Goal: Task Accomplishment & Management: Manage account settings

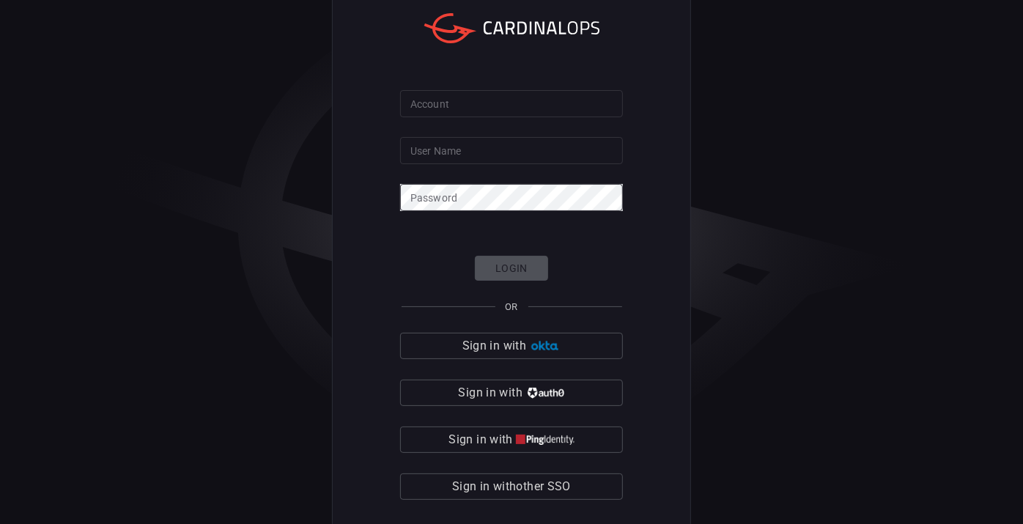
scroll to position [10, 0]
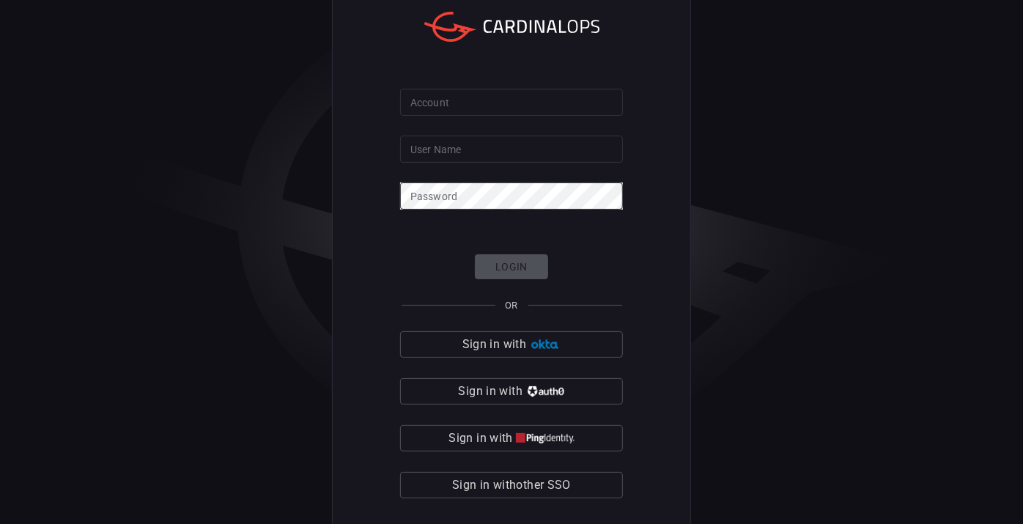
click at [504, 484] on span "Sign in with other SSO" at bounding box center [511, 485] width 119 height 21
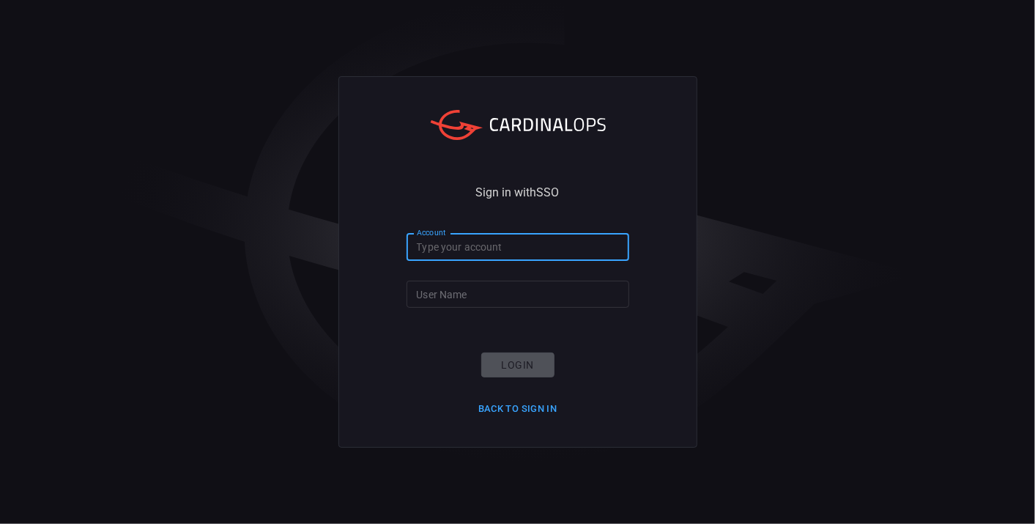
click at [479, 254] on input "Account" at bounding box center [518, 247] width 223 height 27
type input "nokia"
click at [477, 305] on input "User Name" at bounding box center [518, 294] width 223 height 27
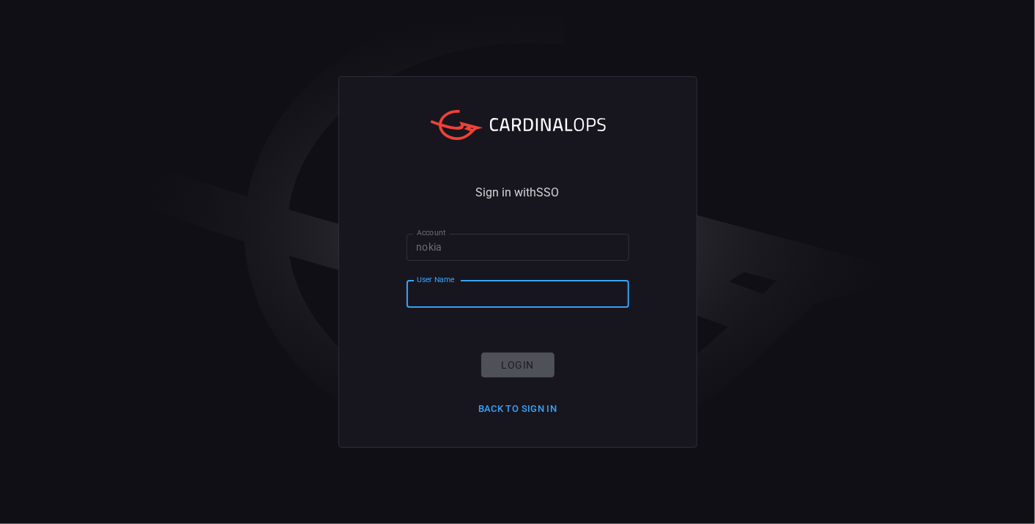
type input "[PERSON_NAME].[PERSON_NAME]"
click at [515, 363] on button "Login" at bounding box center [517, 365] width 73 height 26
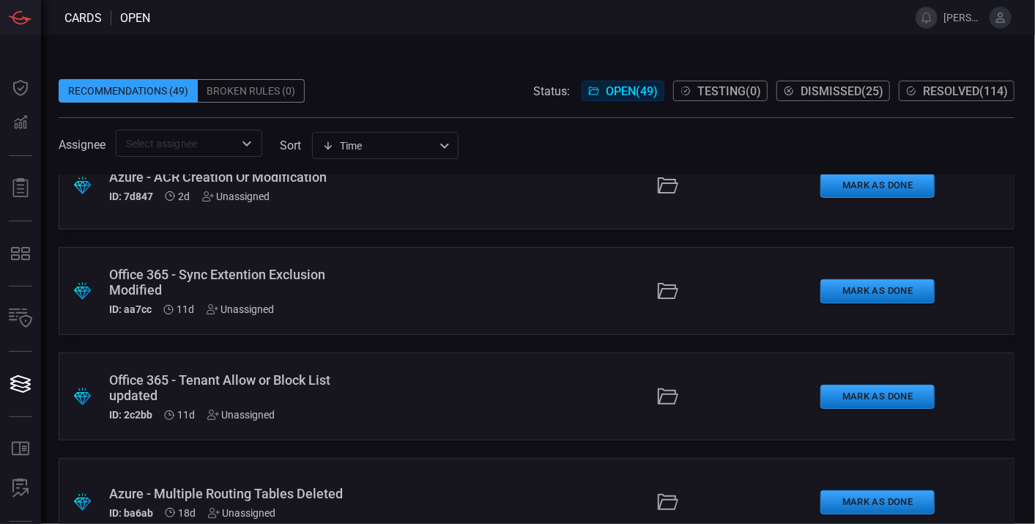
scroll to position [106, 0]
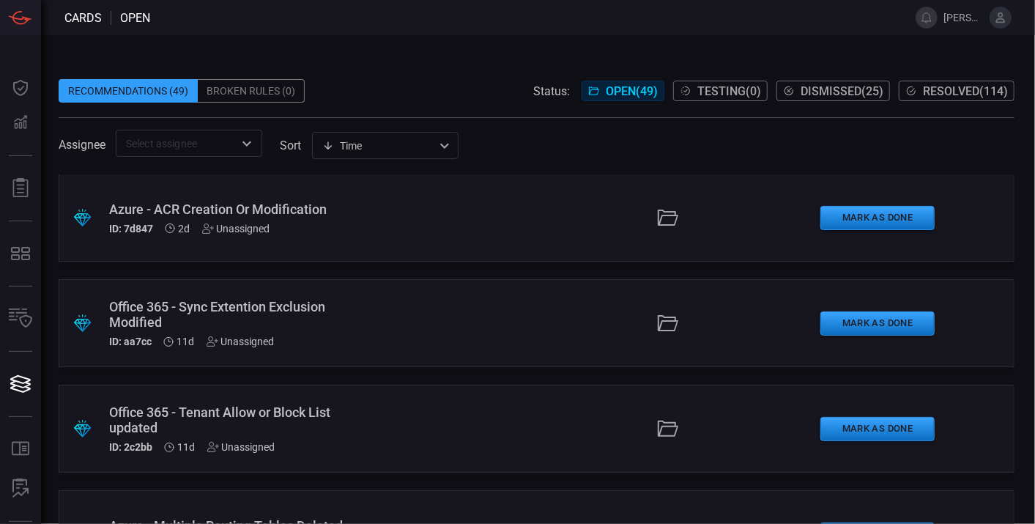
click at [264, 414] on div "Office 365 - Tenant Allow or Block List updated" at bounding box center [231, 419] width 245 height 31
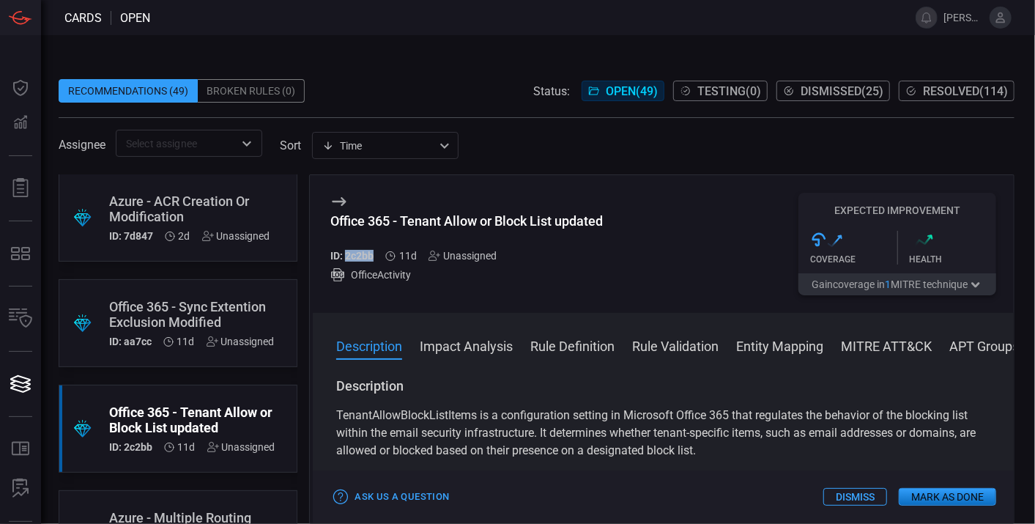
drag, startPoint x: 345, startPoint y: 256, endPoint x: 373, endPoint y: 261, distance: 28.2
click at [373, 261] on h5 "ID: 2c2bb" at bounding box center [351, 256] width 43 height 12
copy h5 "2c2bb"
click at [345, 221] on div "Office 365 - Tenant Allow or Block List updated" at bounding box center [466, 220] width 273 height 15
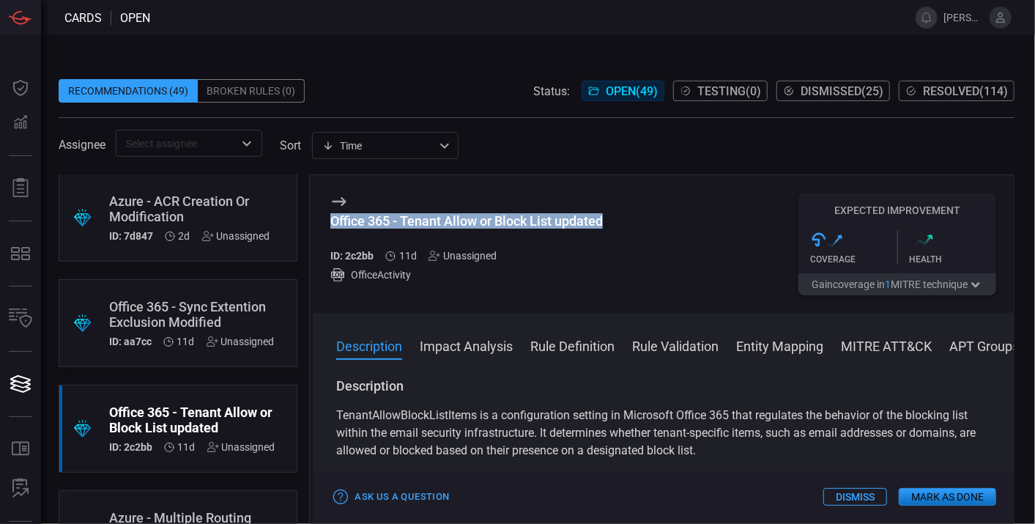
drag, startPoint x: 332, startPoint y: 221, endPoint x: 604, endPoint y: 220, distance: 271.9
click at [603, 220] on div "Office 365 - Tenant Allow or Block List updated" at bounding box center [466, 220] width 273 height 15
copy div "Office 365 - Tenant Allow or Block List updated"
click at [566, 341] on button "Rule Definition" at bounding box center [573, 345] width 84 height 18
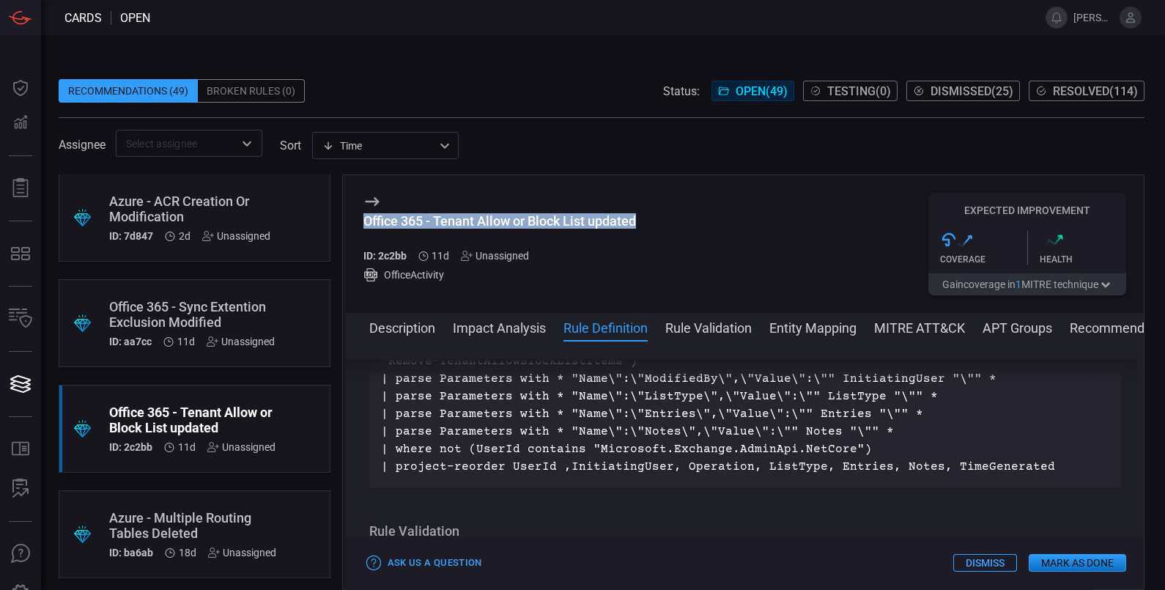
scroll to position [1285, 0]
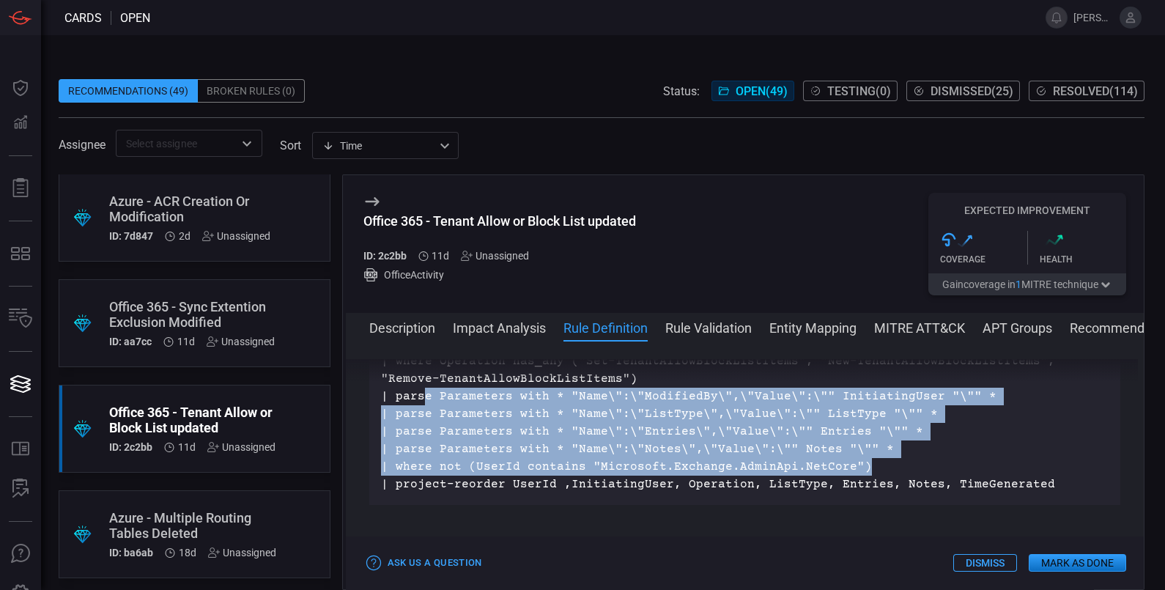
drag, startPoint x: 1035, startPoint y: 509, endPoint x: 421, endPoint y: 424, distance: 619.9
click at [421, 424] on p "OfficeActivity | where Operation has_any ("Set-TenantAllowBlockListItems", "New…" at bounding box center [745, 414] width 728 height 158
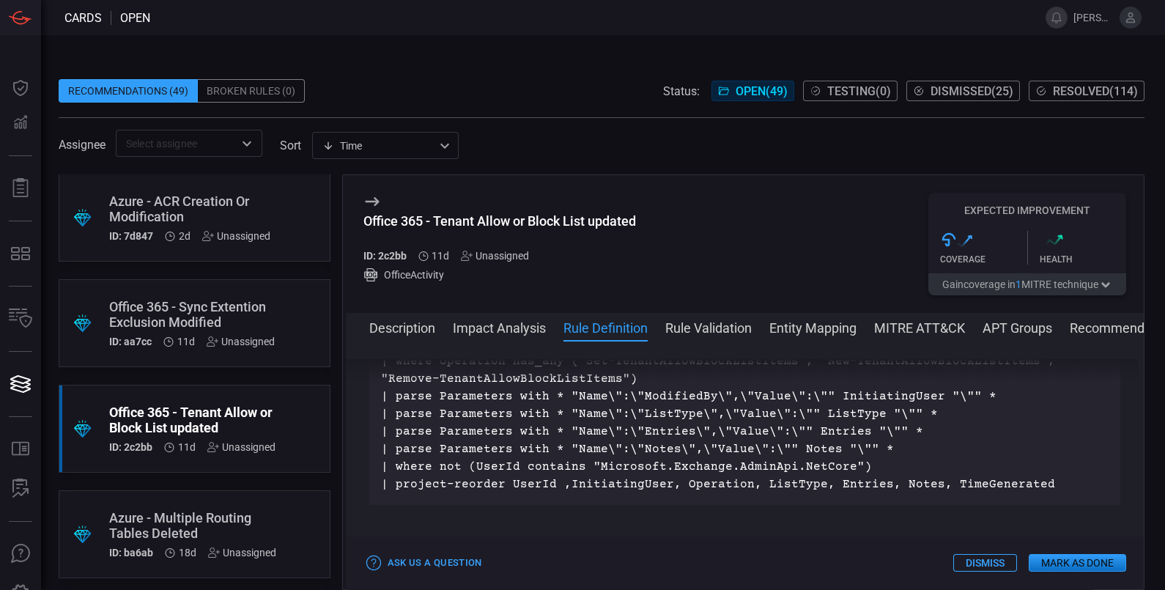
drag, startPoint x: 421, startPoint y: 424, endPoint x: 381, endPoint y: 374, distance: 64.1
click at [381, 374] on div "Description TenantAllowBlockListItems is a configuration setting in Microsoft O…" at bounding box center [745, 462] width 799 height 207
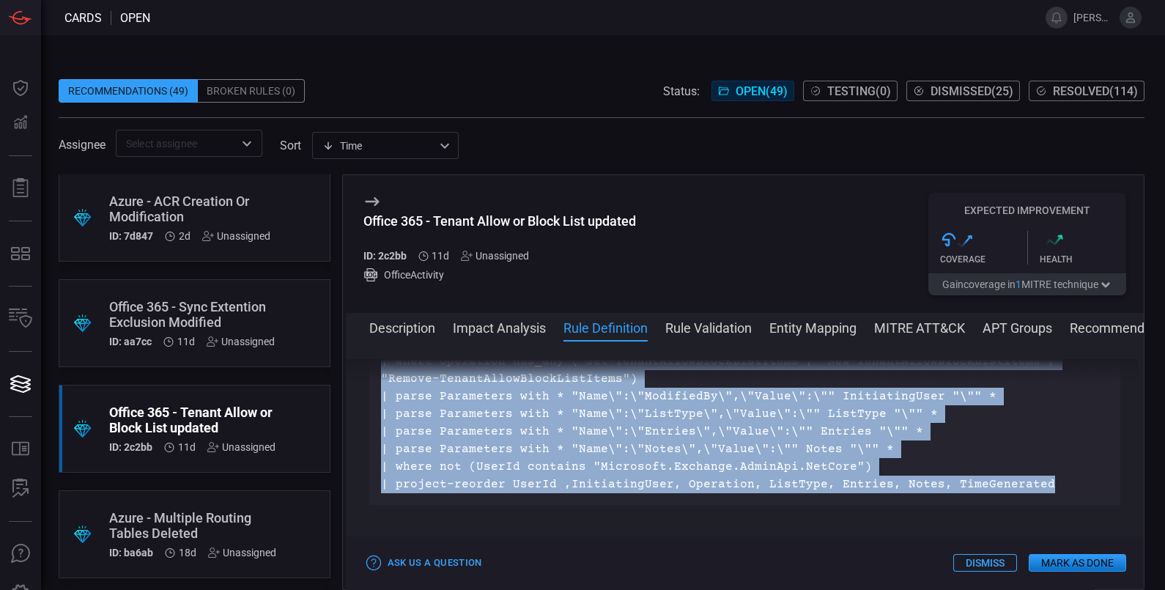
drag, startPoint x: 382, startPoint y: 377, endPoint x: 1032, endPoint y: 512, distance: 664.0
click at [1032, 512] on div "Description TenantAllowBlockListItems is a configuration setting in Microsoft O…" at bounding box center [745, 462] width 799 height 207
copy div "Description TenantAllowBlockListItems is a configuration setting in Microsoft O…"
click at [764, 492] on p "OfficeActivity | where Operation has_any ("Set-TenantAllowBlockListItems", "New…" at bounding box center [745, 414] width 728 height 158
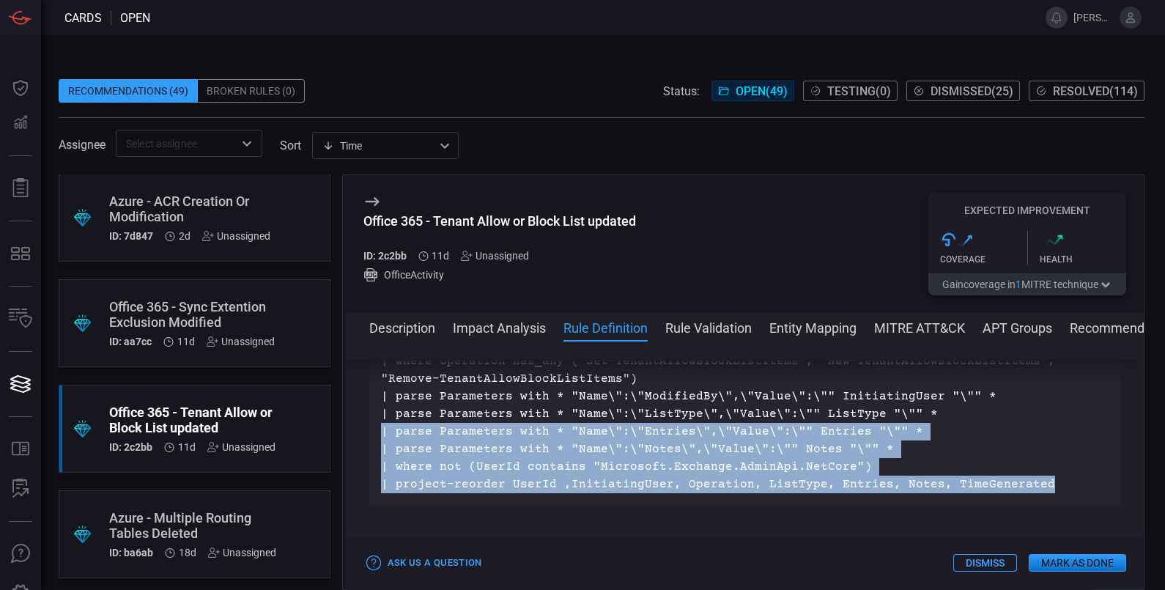
drag, startPoint x: 1031, startPoint y: 519, endPoint x: 960, endPoint y: 465, distance: 89.0
click at [960, 465] on p "OfficeActivity | where Operation has_any ("Set-TenantAllowBlockListItems", "New…" at bounding box center [745, 414] width 728 height 158
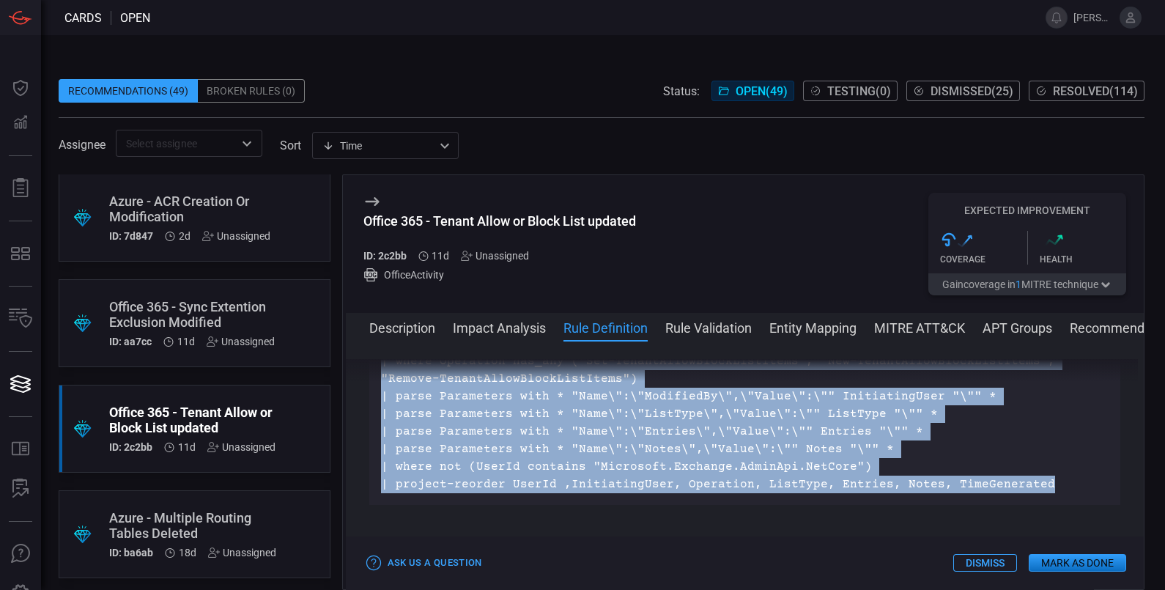
copy p "OfficeActivity | where Operation has_any ("Set-TenantAllowBlockListItems", "New…"
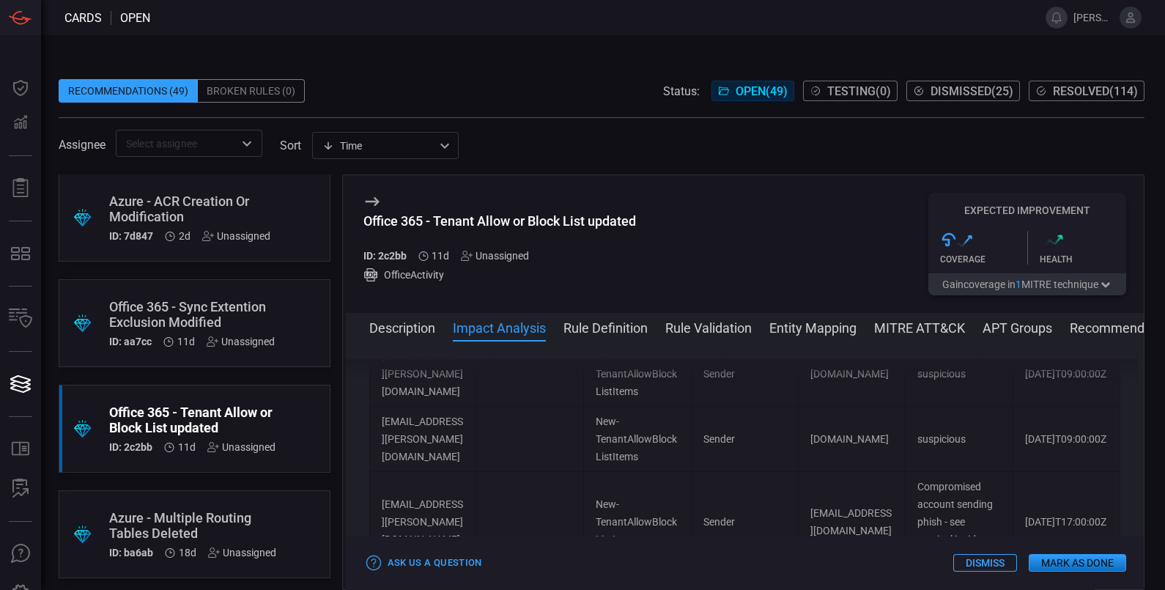
scroll to position [646, 0]
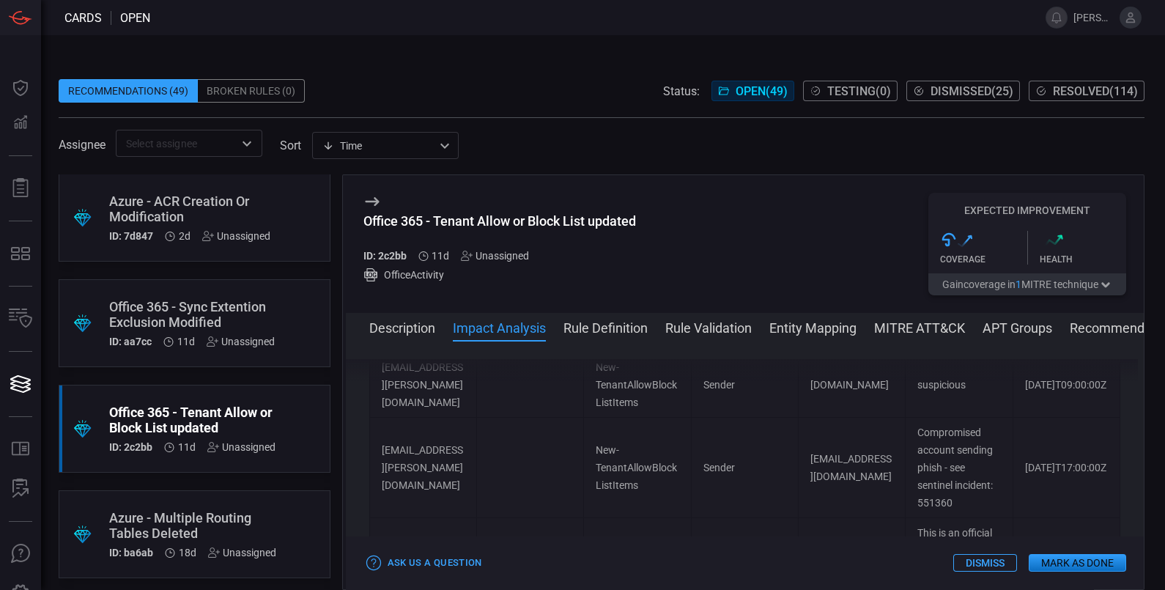
click at [176, 315] on div "Office 365 - Sync Extention Exclusion Modified" at bounding box center [192, 314] width 166 height 31
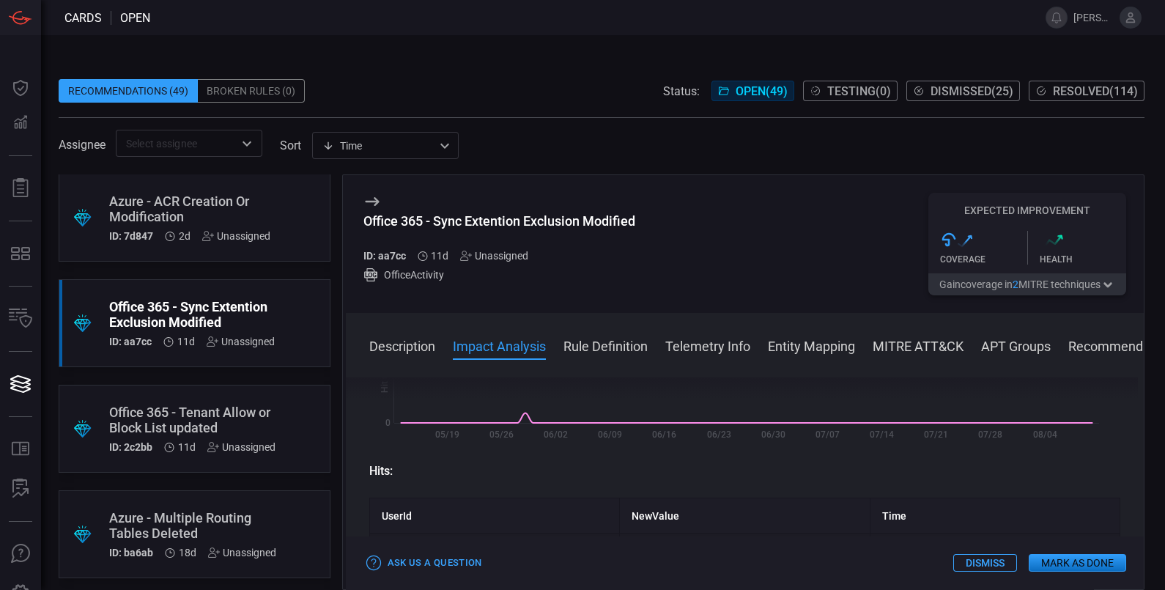
scroll to position [671, 0]
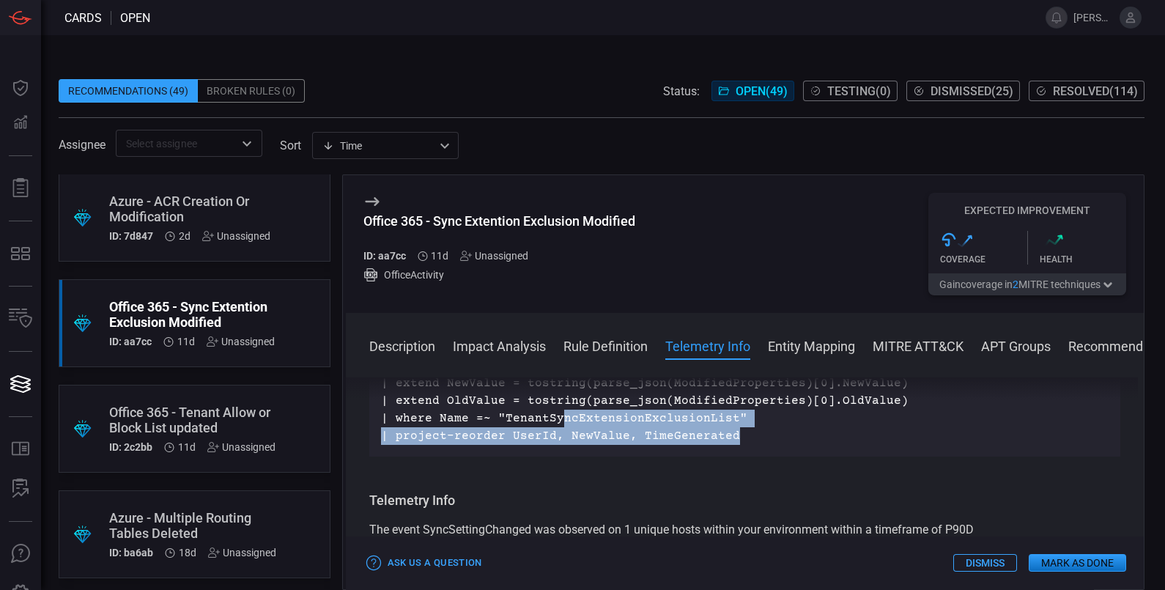
drag, startPoint x: 737, startPoint y: 420, endPoint x: 555, endPoint y: 410, distance: 182.8
click at [555, 410] on p "OfficeActivity | where Operation =~ "SyncSettingChanged" | extend Name = tostri…" at bounding box center [745, 383] width 728 height 123
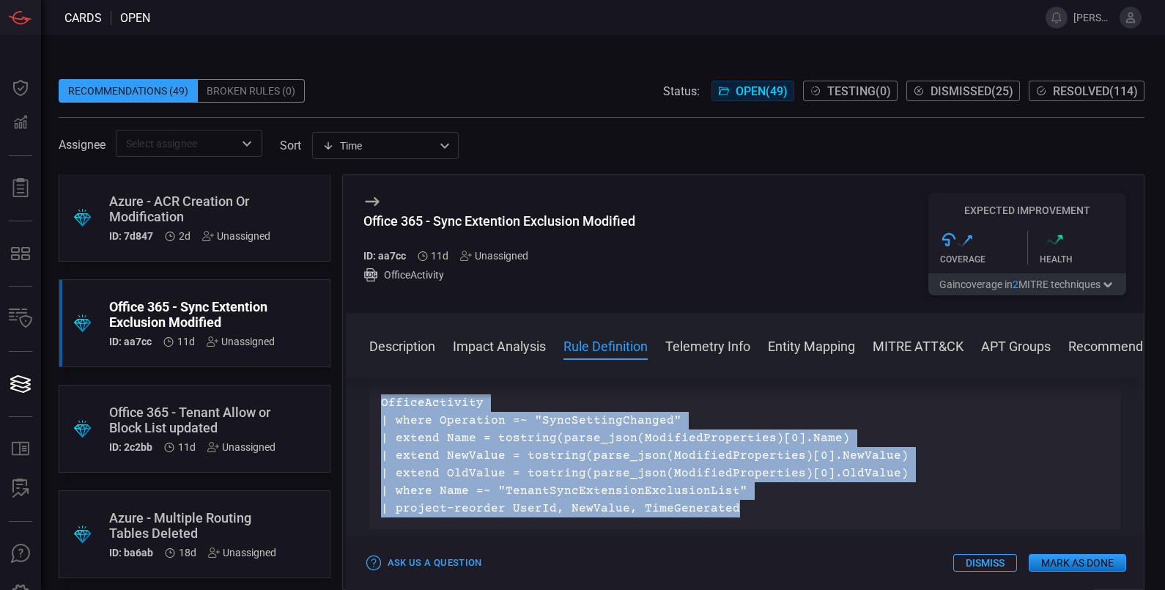
scroll to position [557, 0]
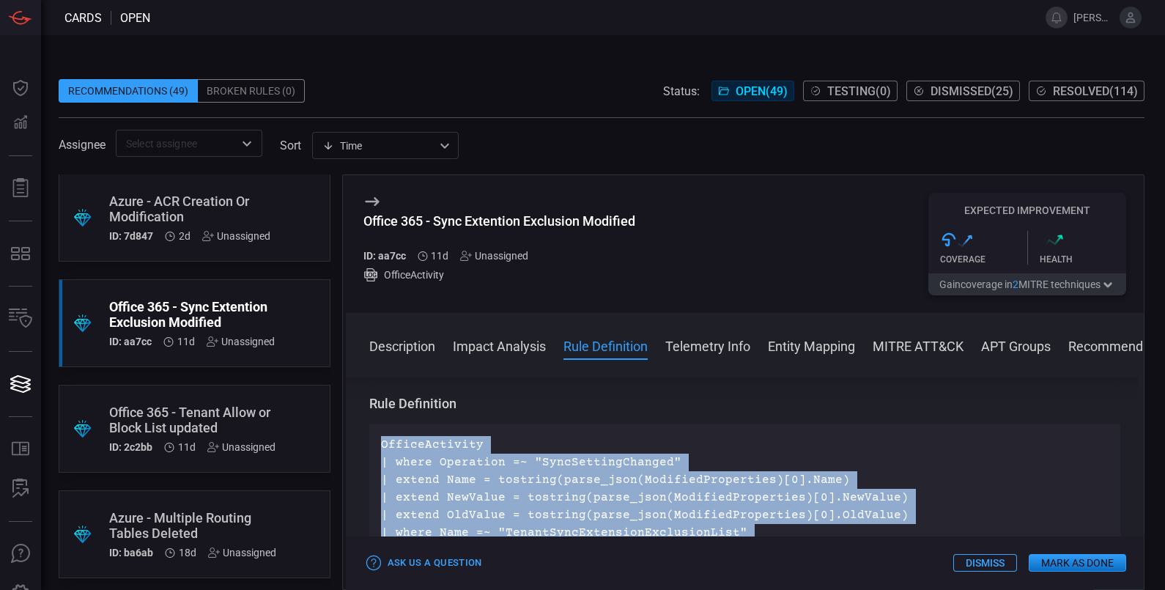
copy p "OfficeActivity | where Operation =~ "SyncSettingChanged" | extend Name = tostri…"
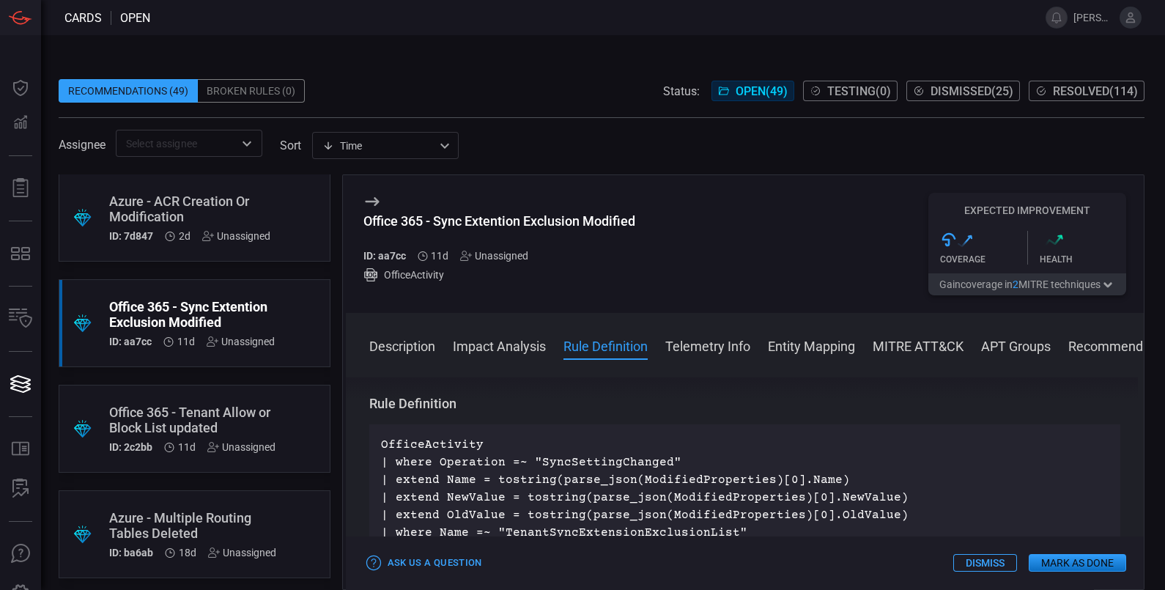
click at [387, 258] on h5 "ID: aa7cc" at bounding box center [384, 256] width 43 height 12
copy h5 "aa7cc"
click at [590, 222] on div "Office 365 - Sync Extention Exclusion Modified" at bounding box center [499, 220] width 272 height 15
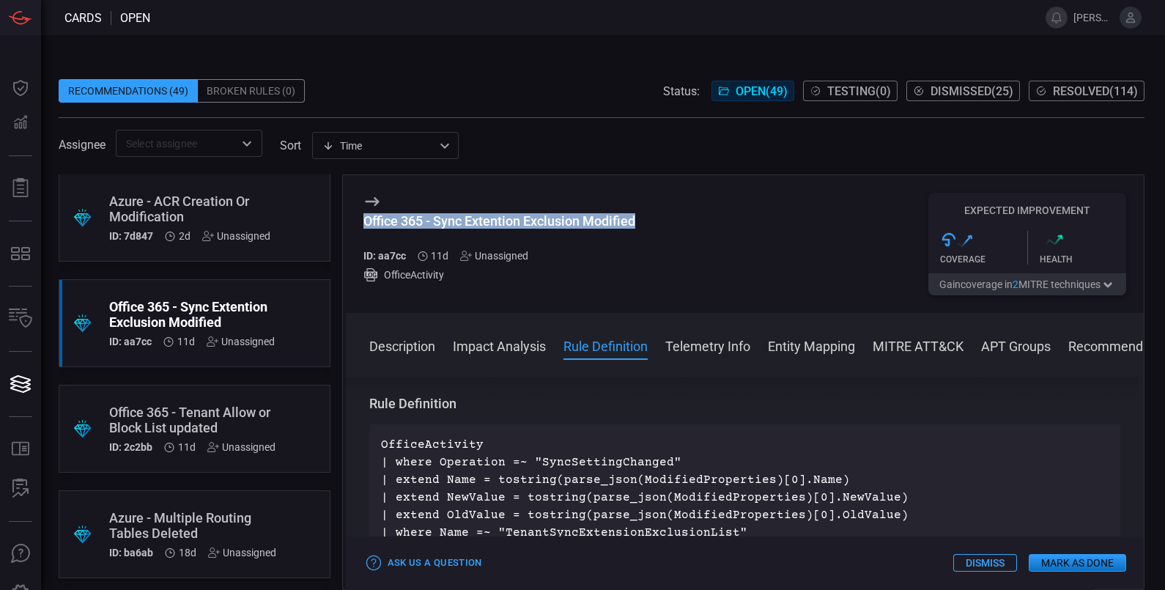
click at [591, 222] on div "Office 365 - Sync Extention Exclusion Modified" at bounding box center [499, 220] width 272 height 15
copy div "Office 365 - Sync Extention Exclusion Modified"
click at [162, 210] on div "Azure - ACR Creation Or Modification" at bounding box center [189, 208] width 161 height 31
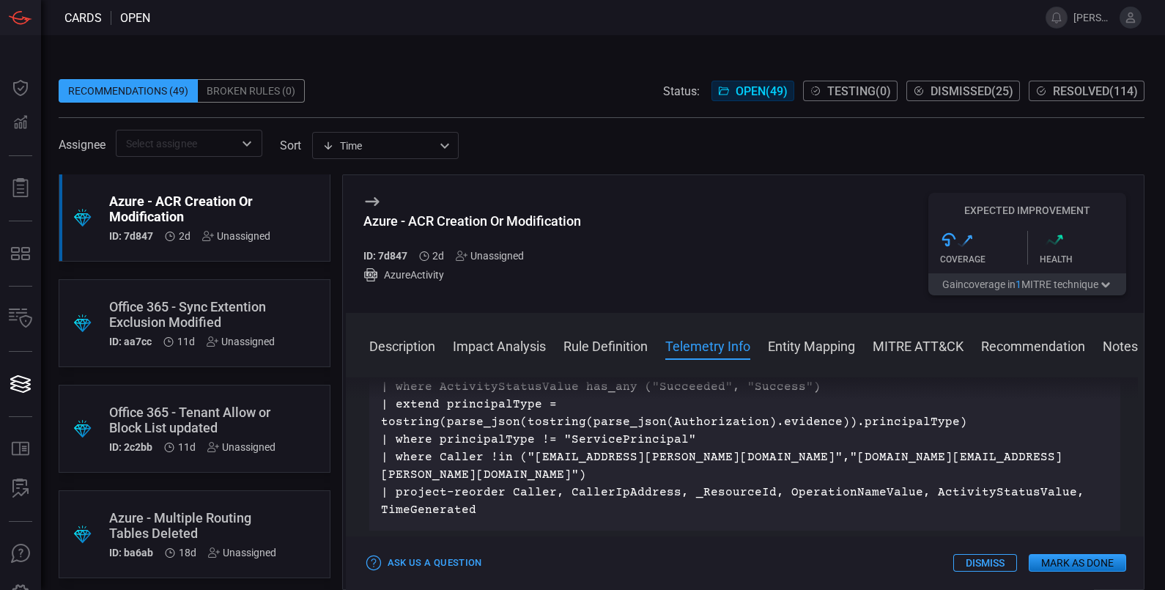
scroll to position [917, 0]
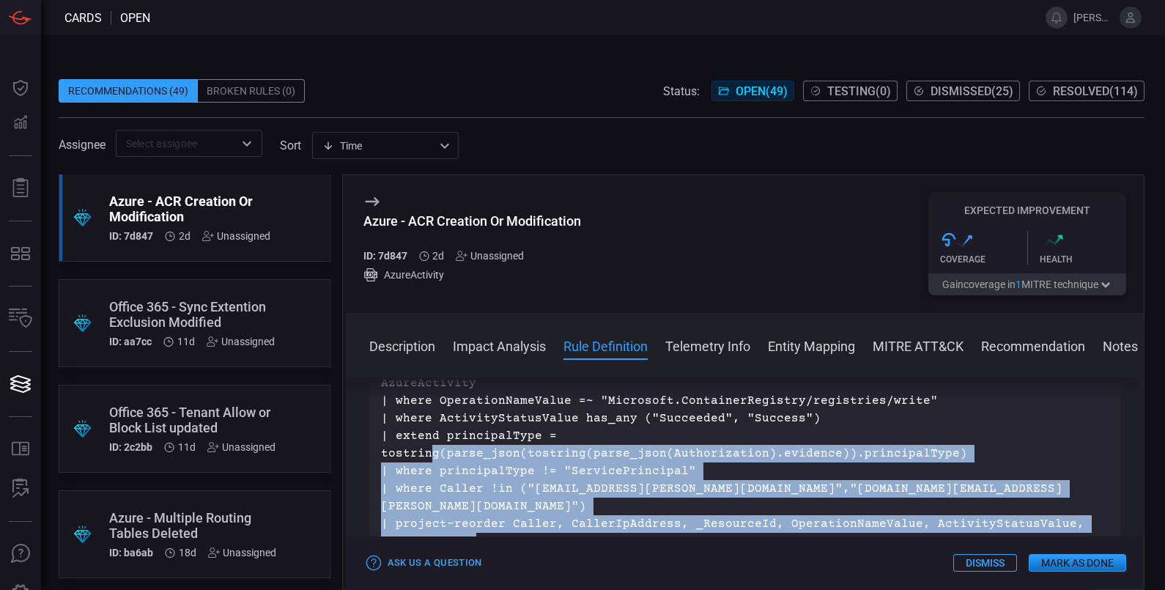
drag, startPoint x: 481, startPoint y: 522, endPoint x: 432, endPoint y: 451, distance: 86.0
click at [432, 451] on p "AzureActivity | where OperationNameValue =~ "Microsoft.ContainerRegistry/regist…" at bounding box center [745, 462] width 728 height 176
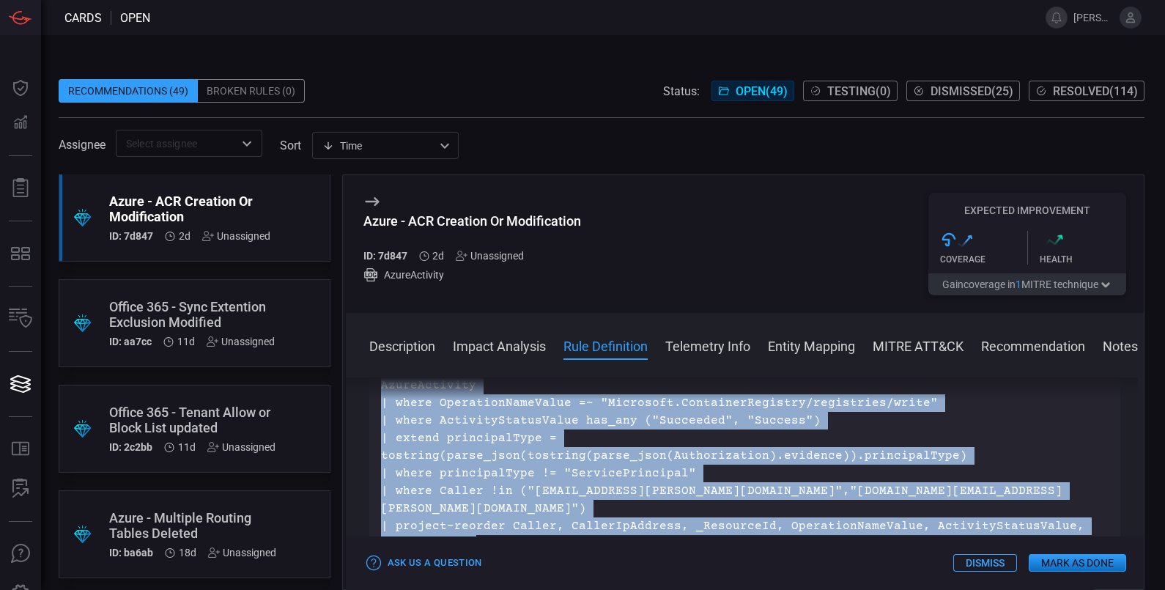
scroll to position [873, 0]
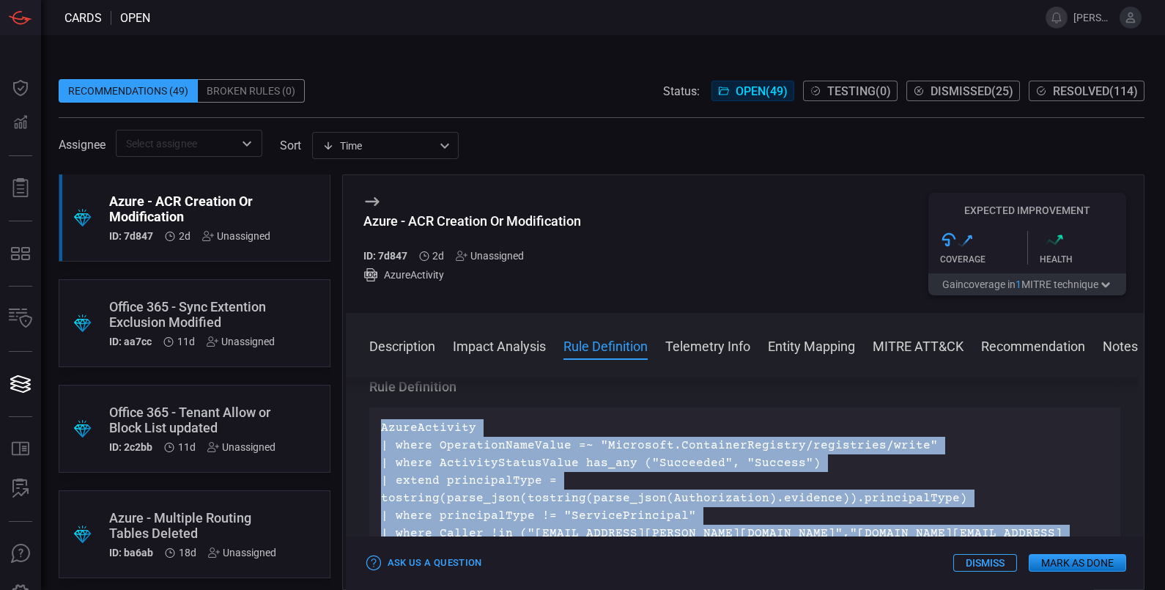
copy p "AzureActivity | where OperationNameValue =~ "Microsoft.ContainerRegistry/regist…"
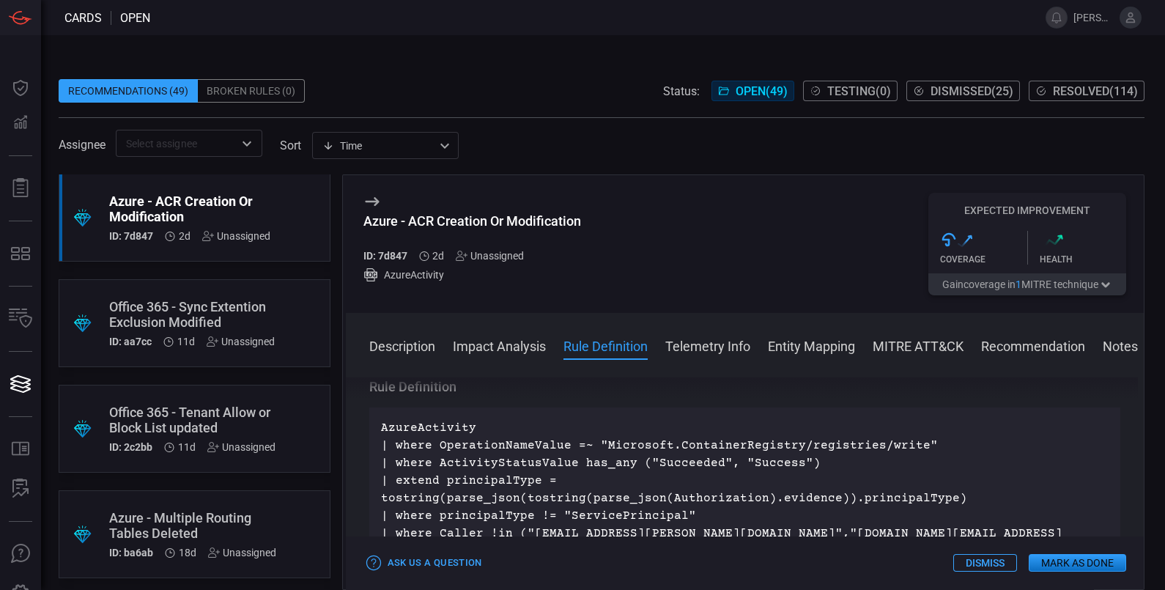
click at [392, 255] on h5 "ID: 7d847" at bounding box center [385, 256] width 44 height 12
copy h5 "7d847"
click at [509, 221] on div "Azure - ACR Creation Or Modification" at bounding box center [472, 220] width 218 height 15
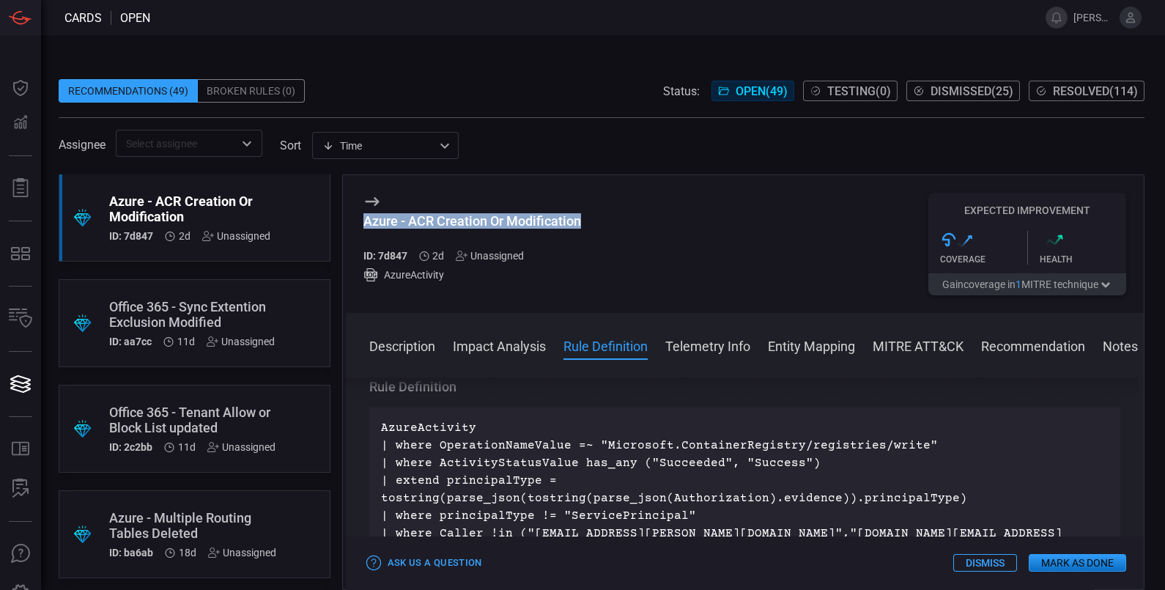
click at [509, 221] on div "Azure - ACR Creation Or Modification" at bounding box center [472, 220] width 218 height 15
copy div "Azure - ACR Creation Or Modification"
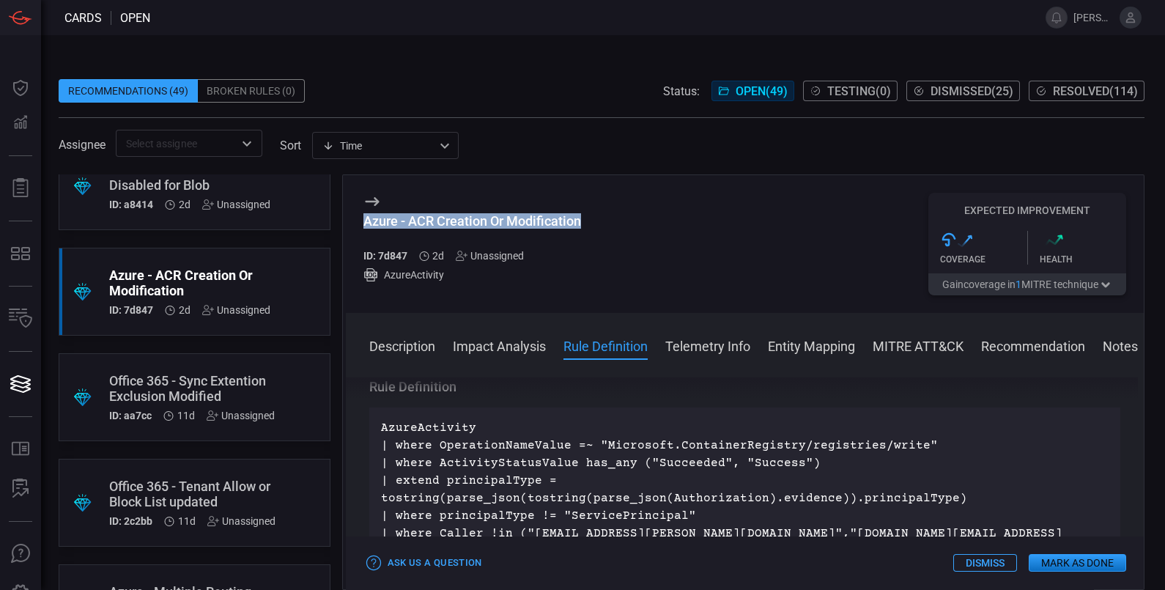
scroll to position [0, 0]
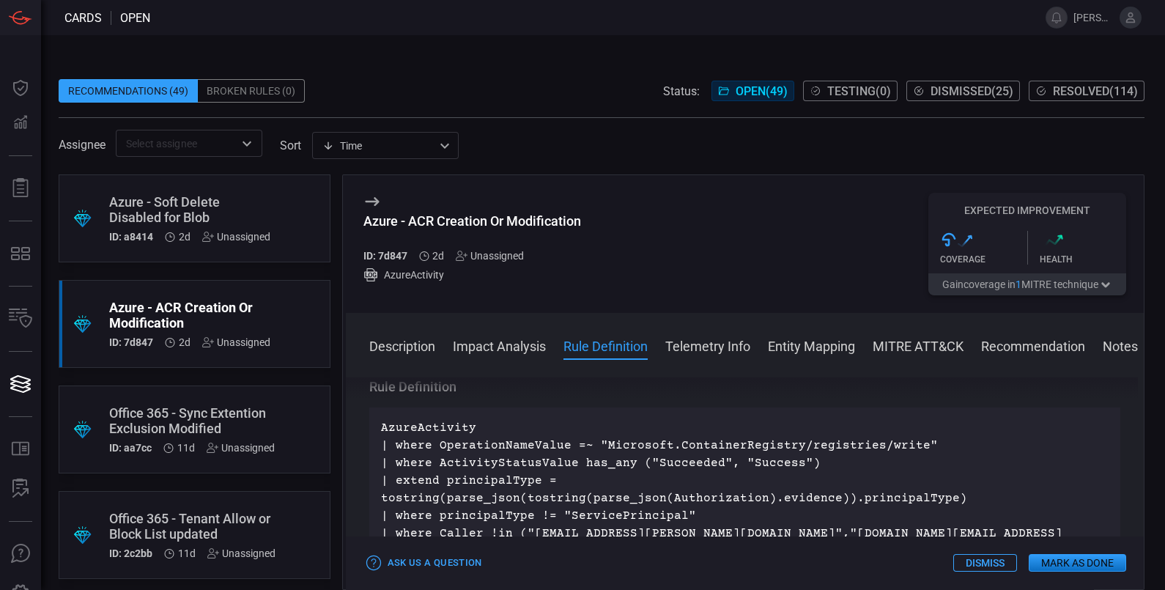
click at [191, 224] on div "Azure - Soft Delete Disabled for Blob" at bounding box center [189, 209] width 161 height 31
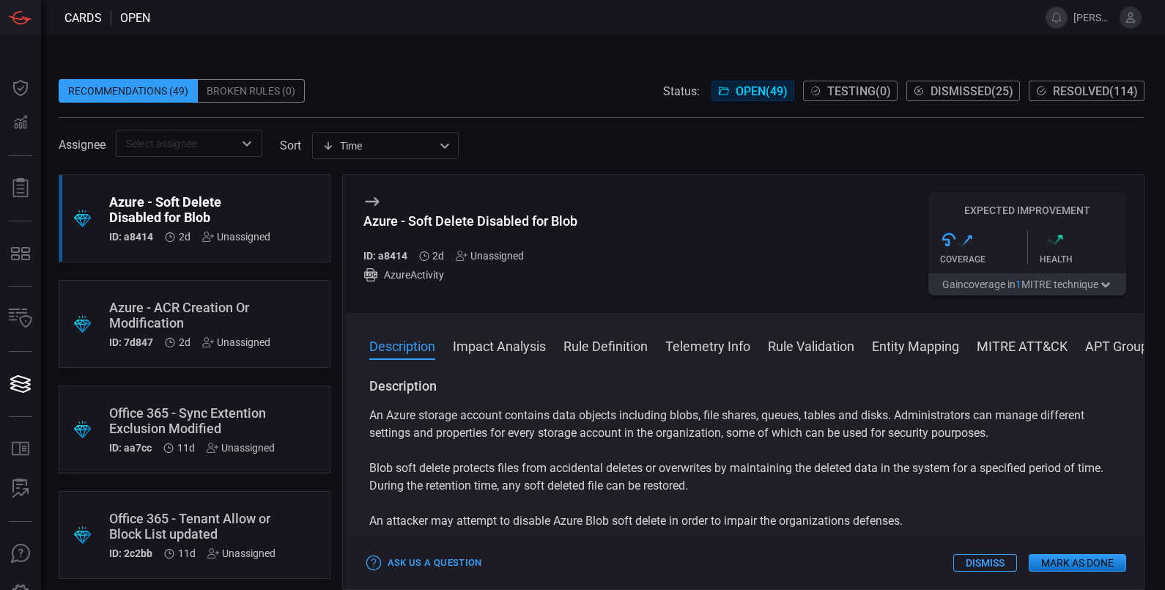
click at [396, 253] on h5 "ID: a8414" at bounding box center [385, 256] width 44 height 12
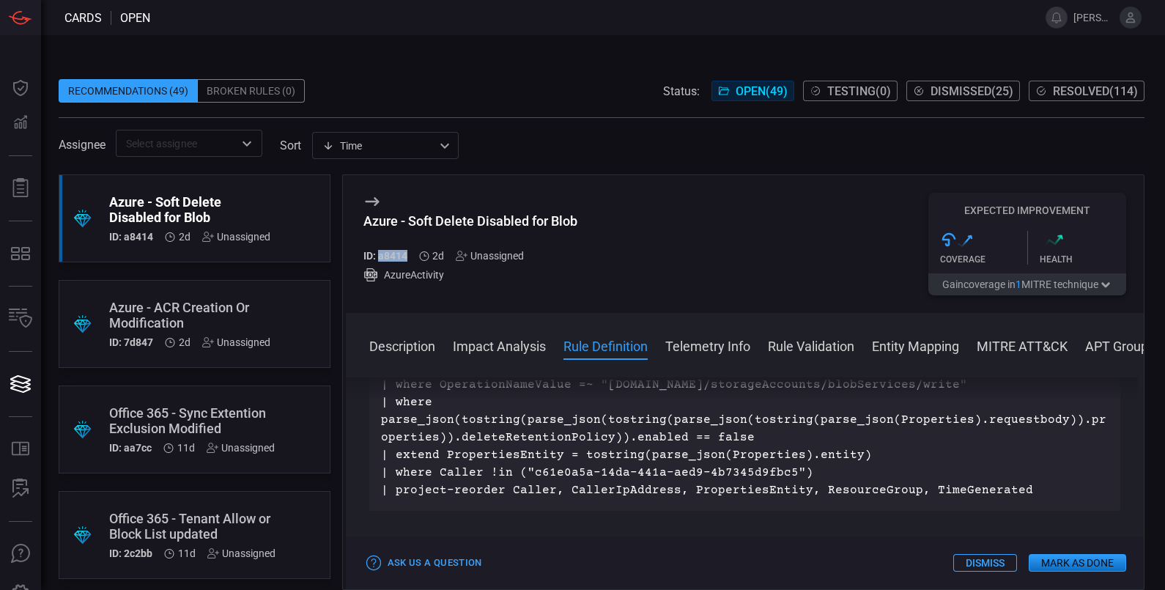
scroll to position [1233, 0]
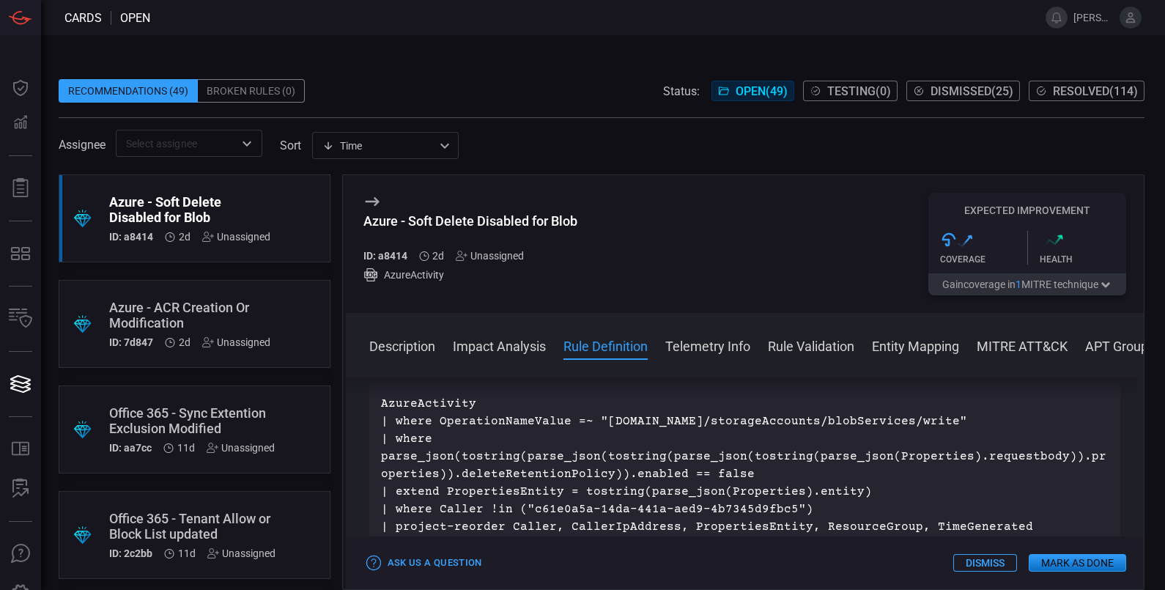
click at [504, 221] on div "Azure - Soft Delete Disabled for Blob" at bounding box center [470, 220] width 214 height 15
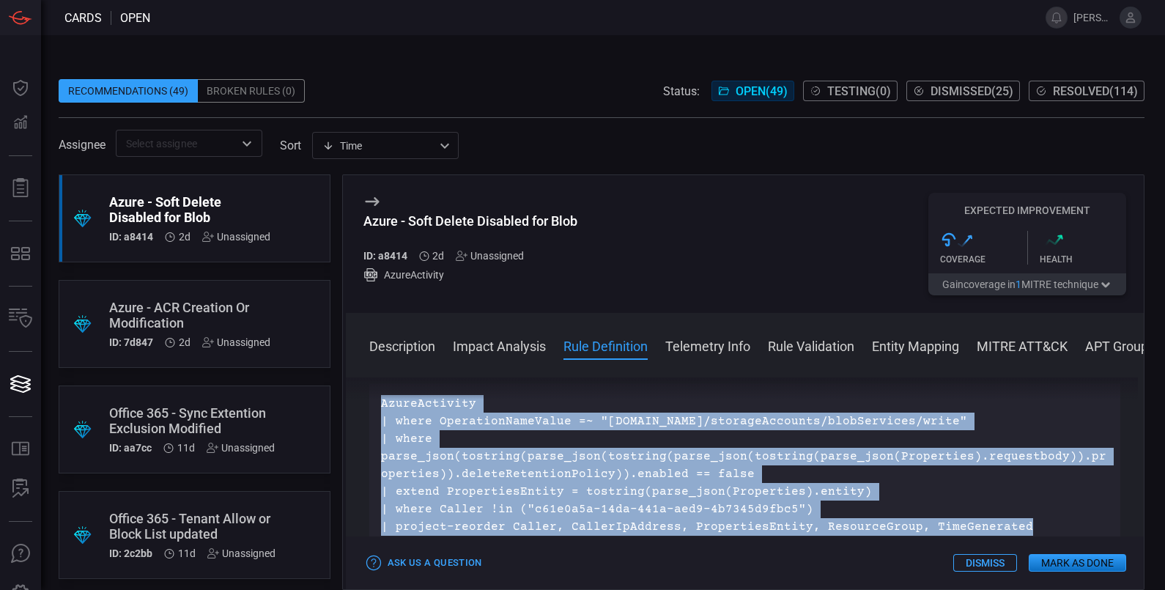
drag, startPoint x: 1005, startPoint y: 528, endPoint x: 381, endPoint y: 398, distance: 637.7
click at [381, 398] on div "Description An Azure storage account contains data objects including blobs, fil…" at bounding box center [745, 480] width 799 height 207
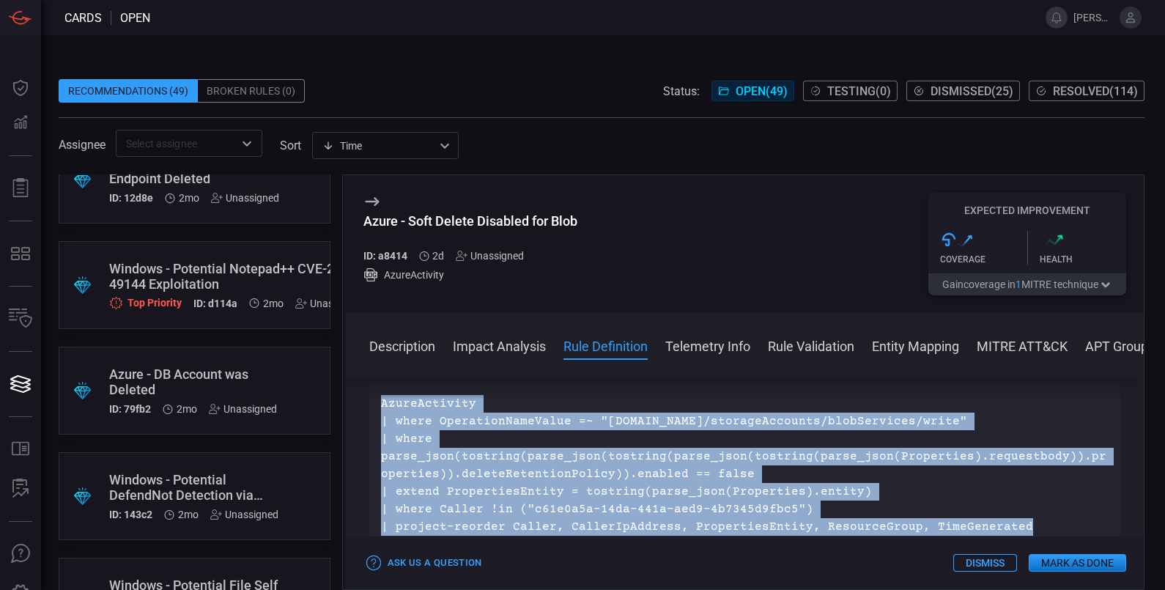
scroll to position [1718, 0]
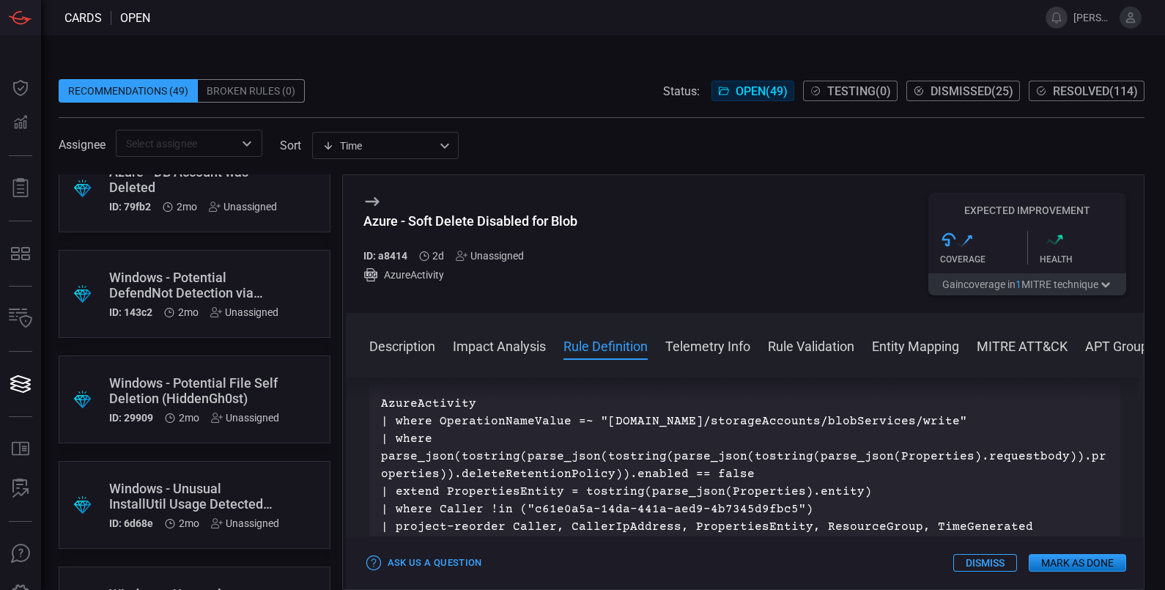
click at [479, 63] on span at bounding box center [602, 68] width 1086 height 22
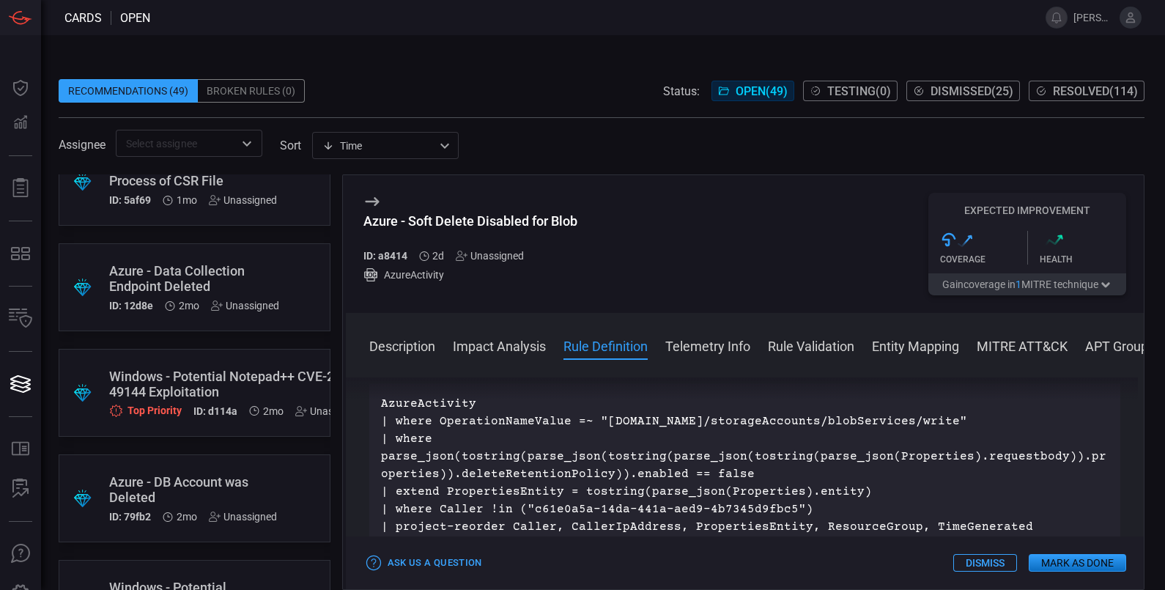
click at [171, 374] on div "Windows - Potential Notepad++ CVE-2025-49144 Exploitation" at bounding box center [236, 384] width 254 height 31
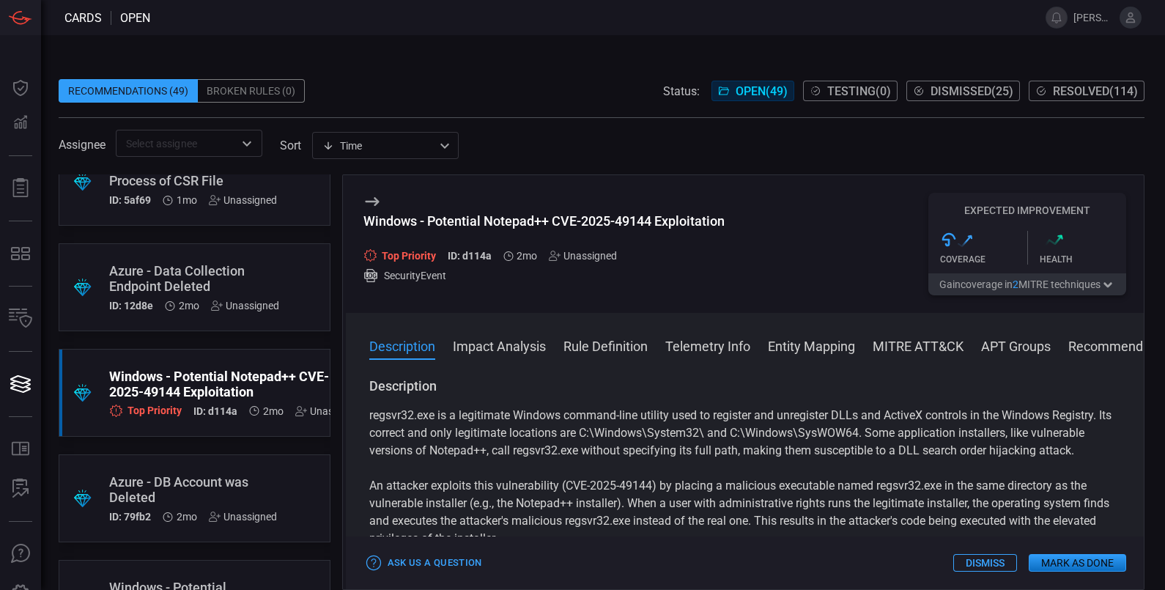
click at [1035, 523] on button "Mark as Done" at bounding box center [1077, 563] width 97 height 18
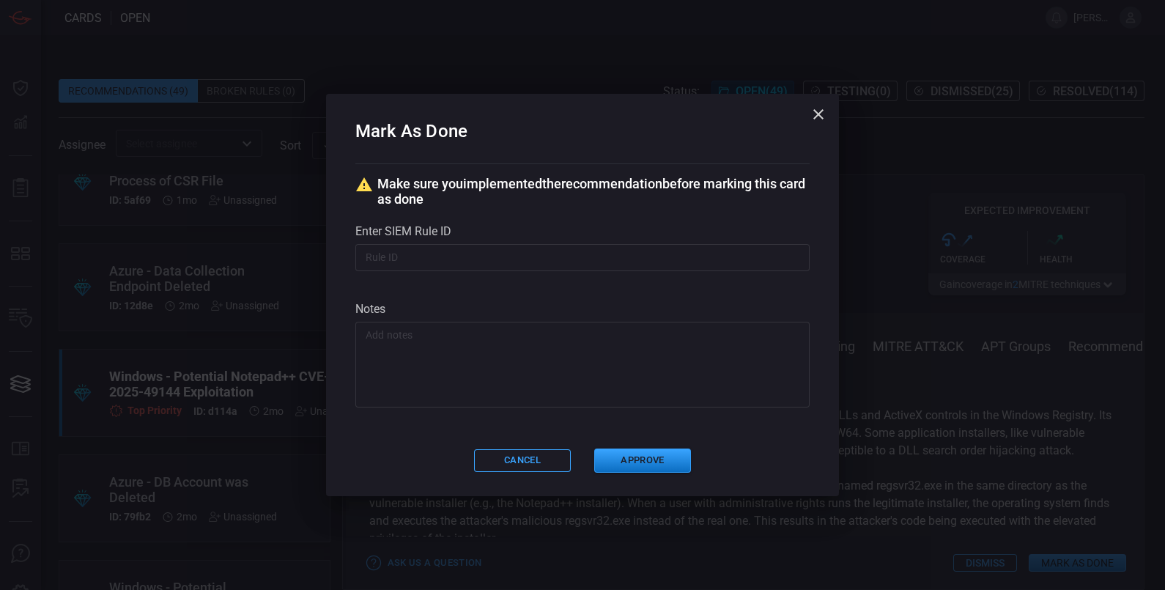
click at [464, 252] on input "text" at bounding box center [582, 257] width 454 height 27
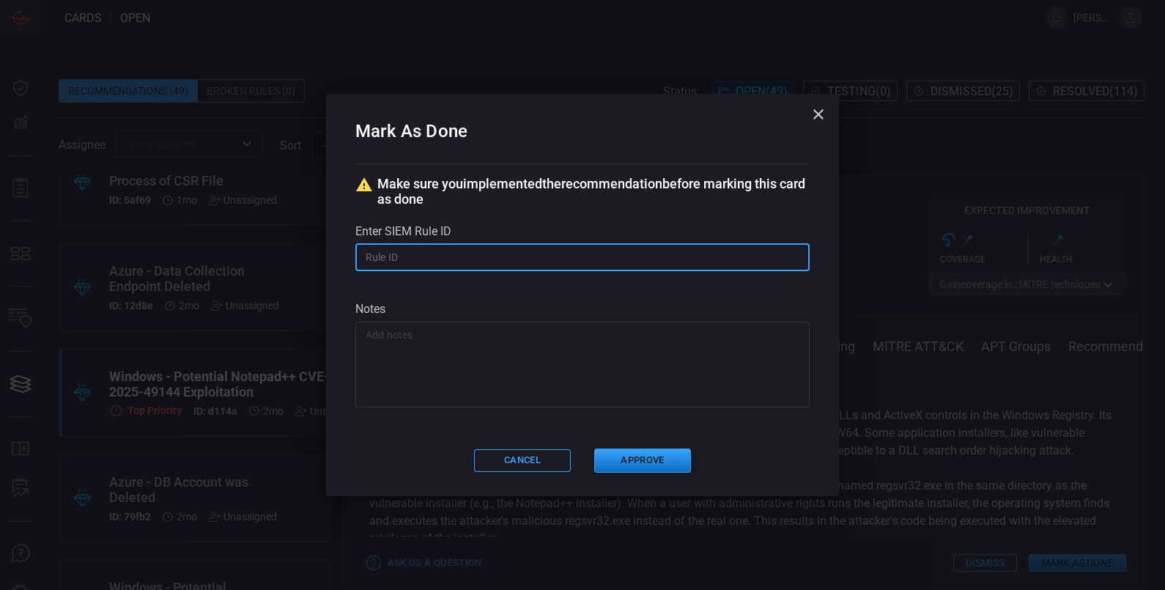
paste input "[CD-MDE] Windows - Potential Notepad++ CVE-2025-49144 Exploitation"
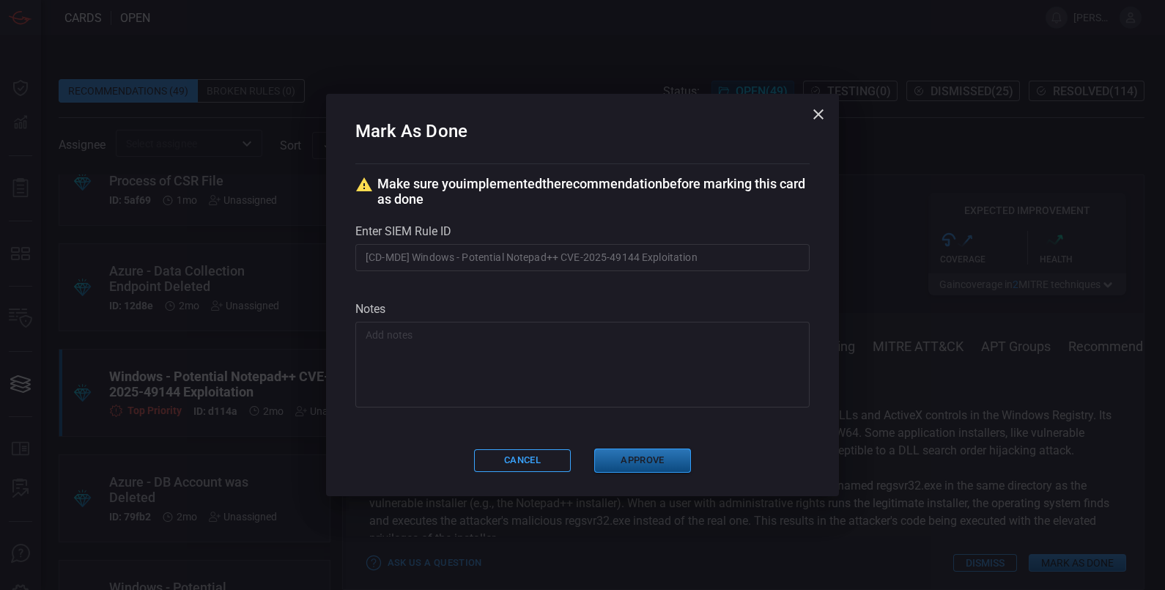
click at [655, 462] on button "Approve" at bounding box center [642, 460] width 97 height 24
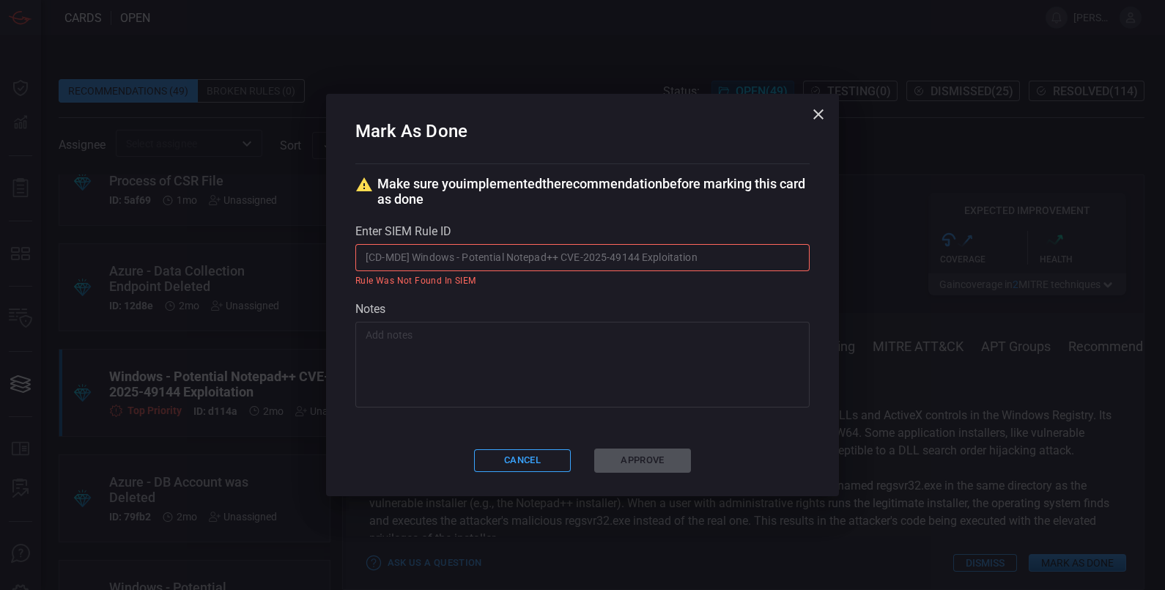
click at [413, 260] on input "[CD-MDE] Windows - Potential Notepad++ CVE-2025-49144 Exploitation" at bounding box center [582, 257] width 454 height 27
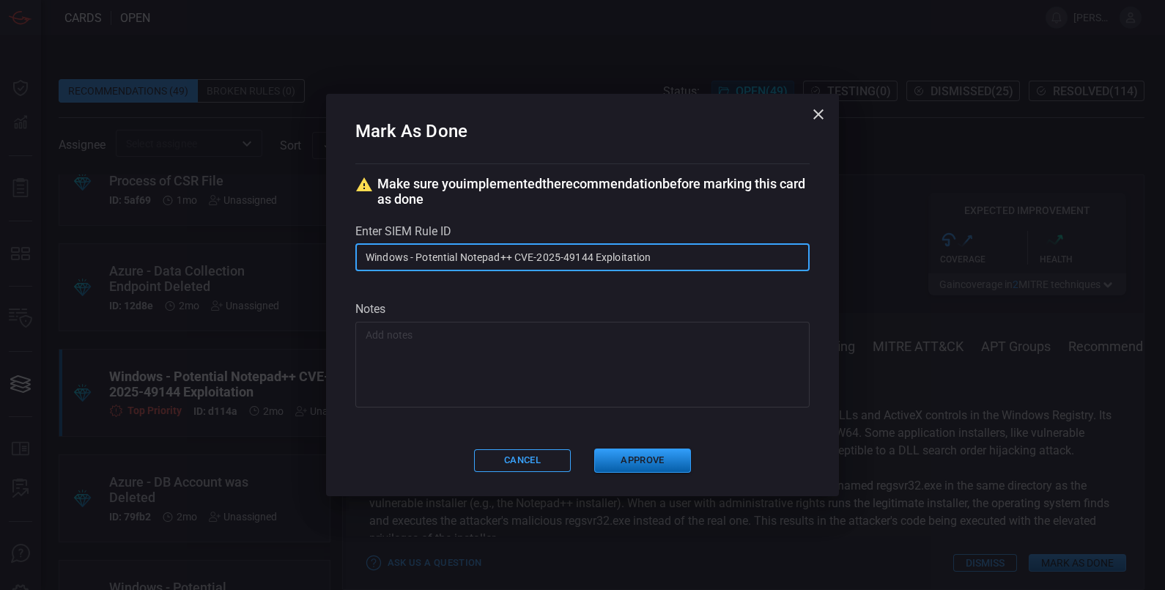
type input "Windows - Potential Notepad++ CVE-2025-49144 Exploitation"
click at [658, 454] on button "Approve" at bounding box center [642, 460] width 97 height 24
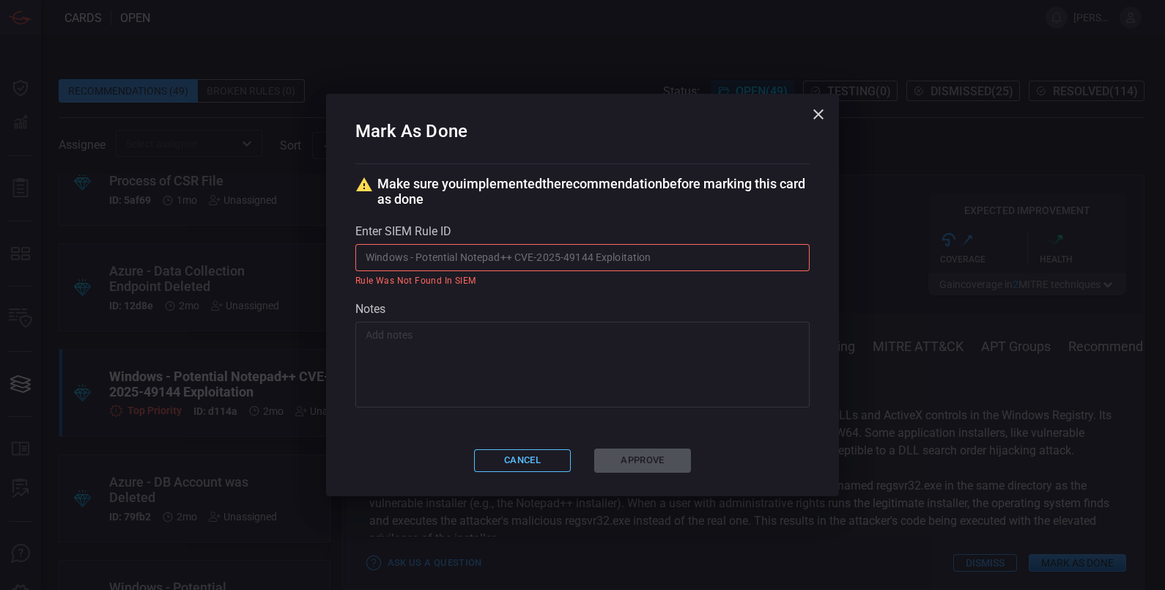
click at [528, 459] on button "Cancel" at bounding box center [522, 460] width 97 height 23
